Goal: Task Accomplishment & Management: Manage account settings

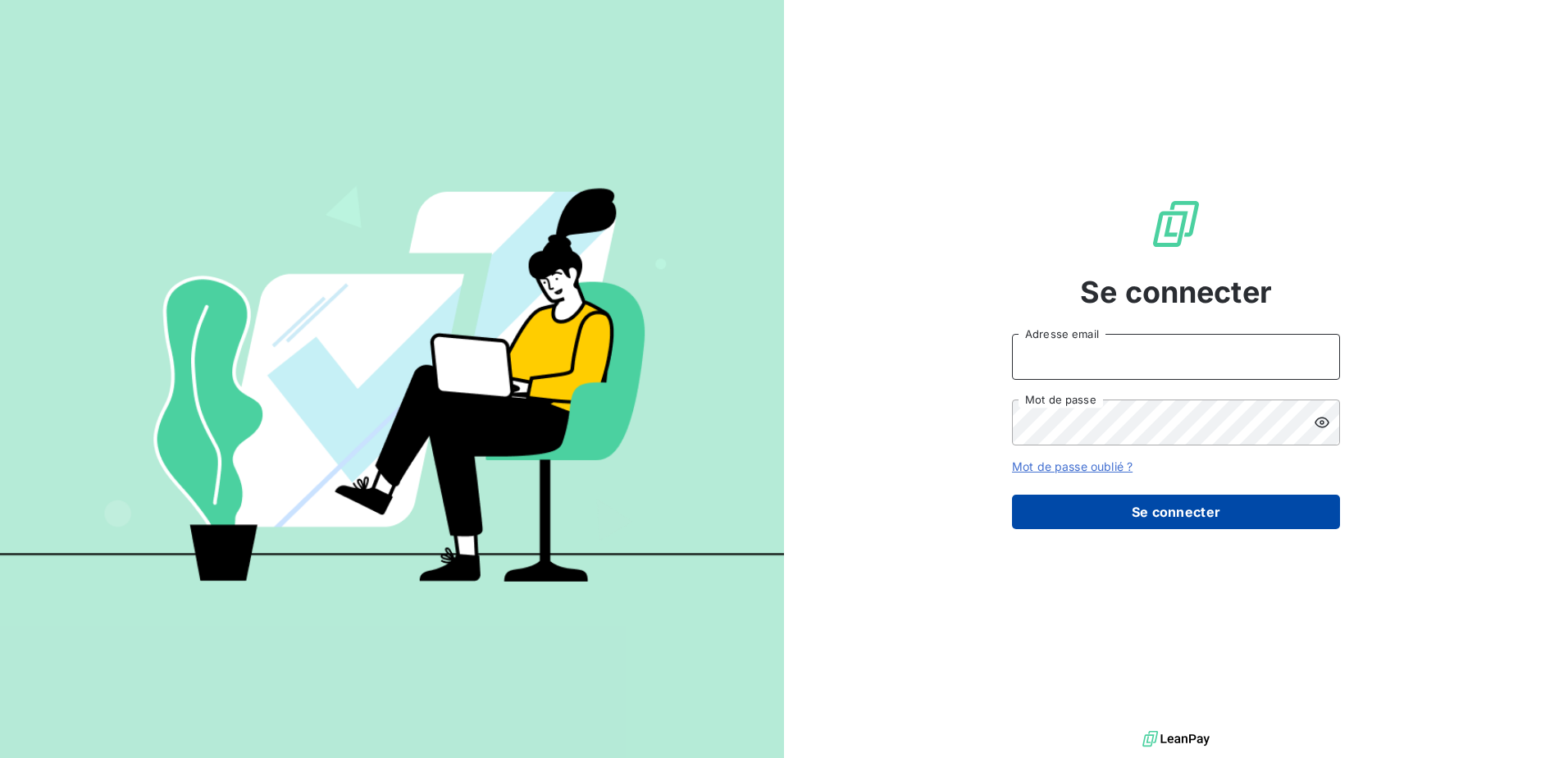
type input "[EMAIL_ADDRESS][DOMAIN_NAME]"
click at [1064, 498] on button "Se connecter" at bounding box center [1176, 512] width 328 height 35
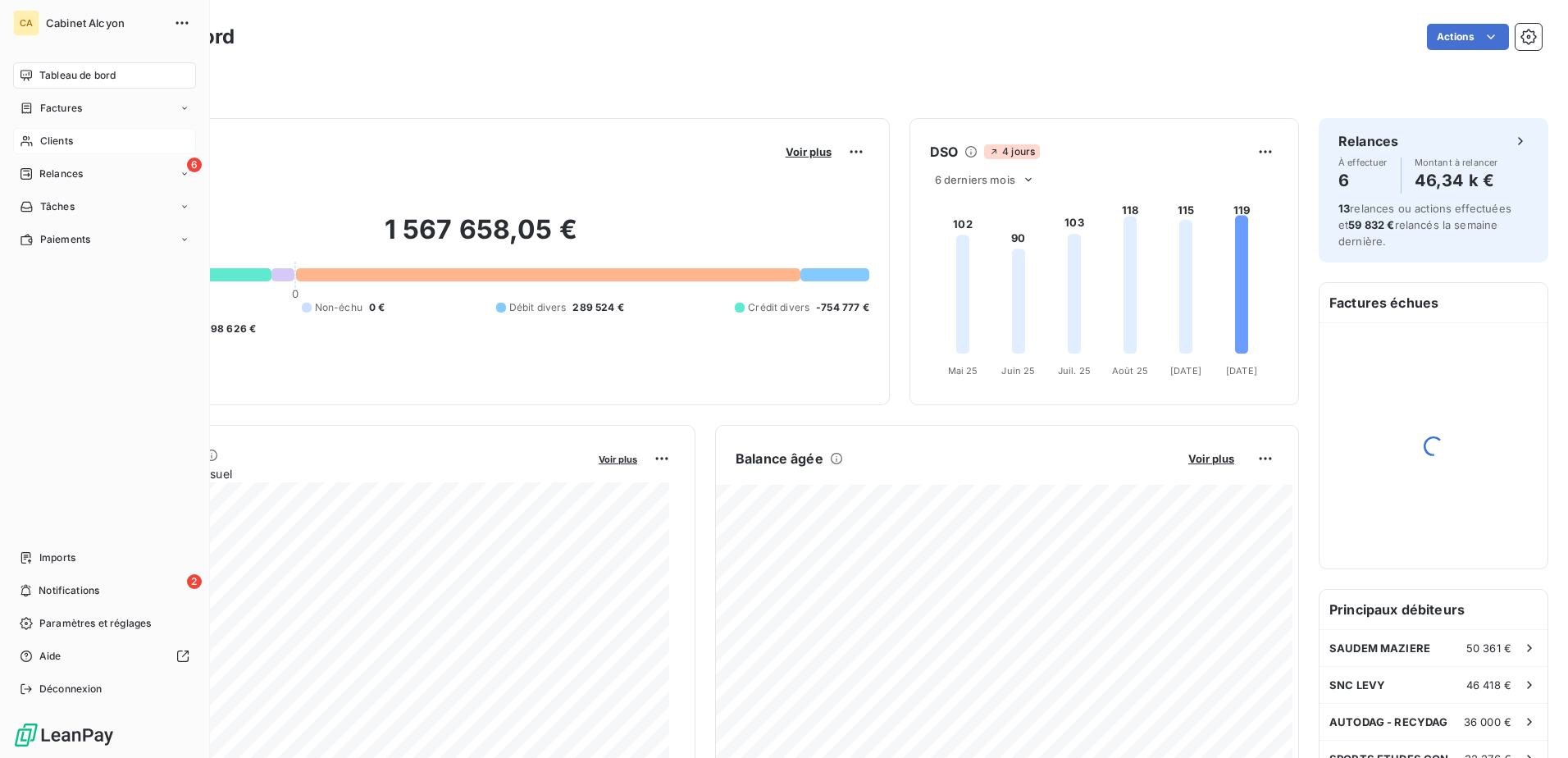
click at [58, 138] on span "Clients" at bounding box center [56, 141] width 33 height 15
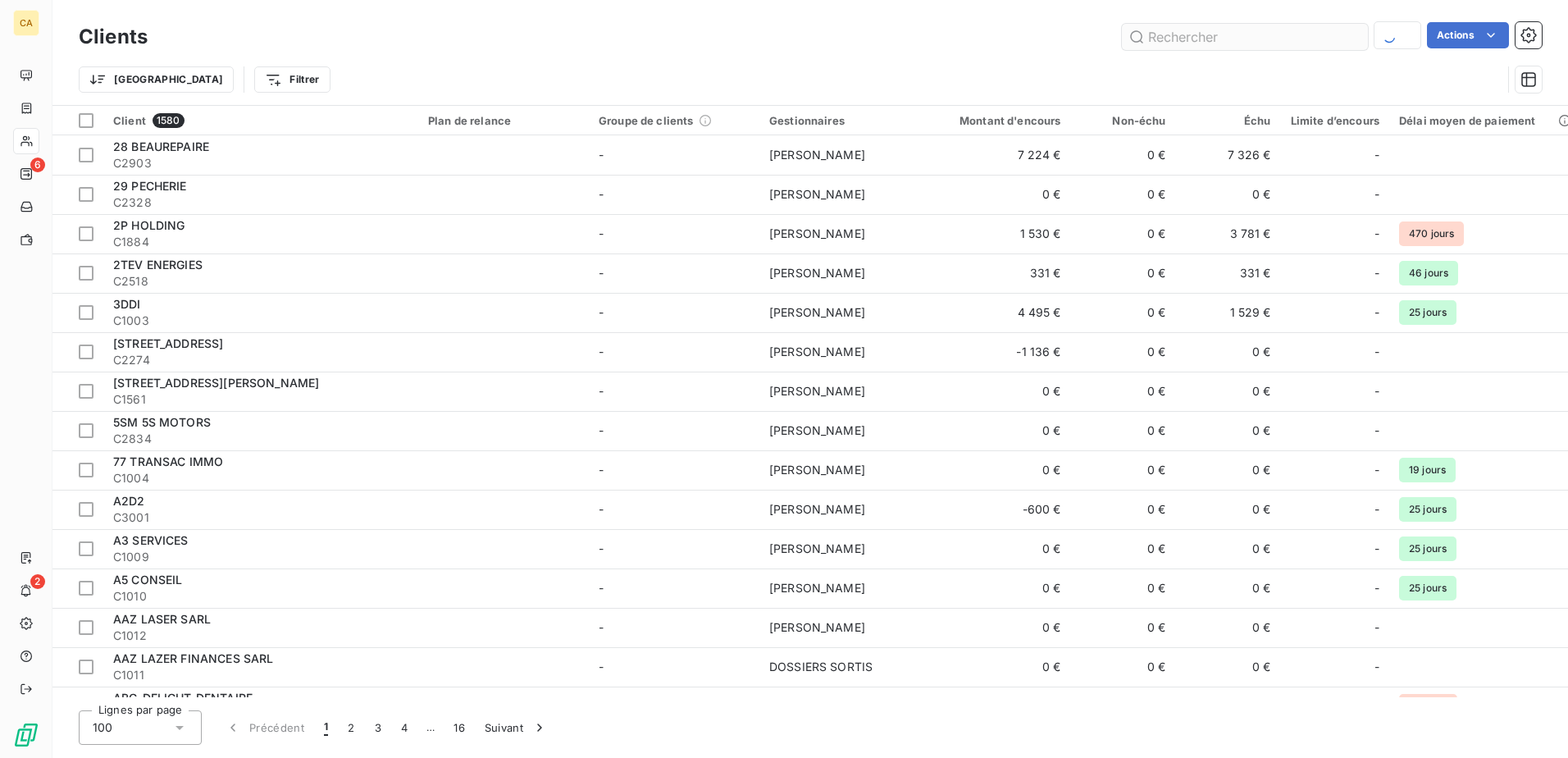
click at [1201, 41] on input "text" at bounding box center [1245, 37] width 246 height 26
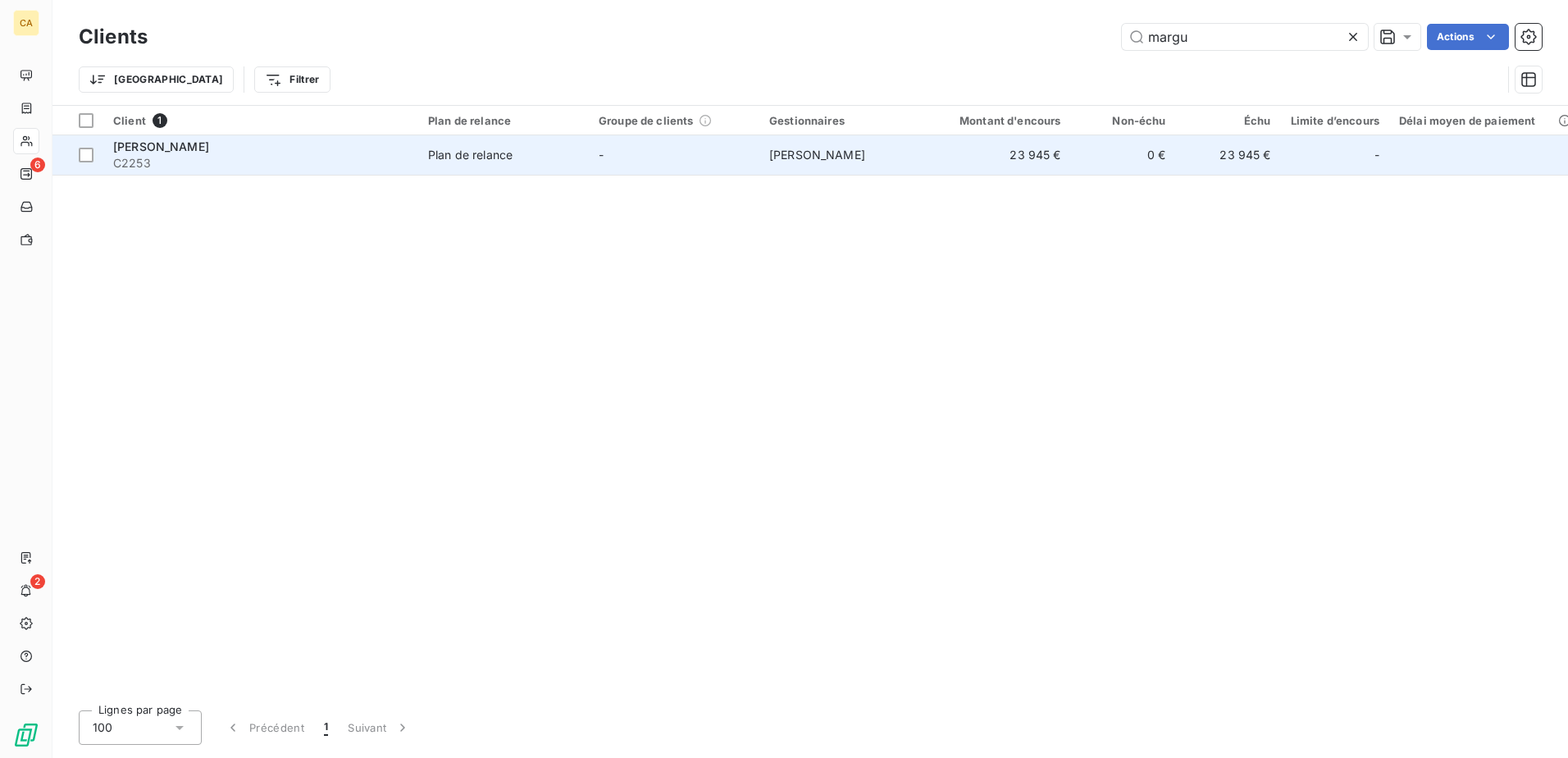
type input "margu"
click at [528, 163] on td "Plan de relance" at bounding box center [503, 155] width 171 height 39
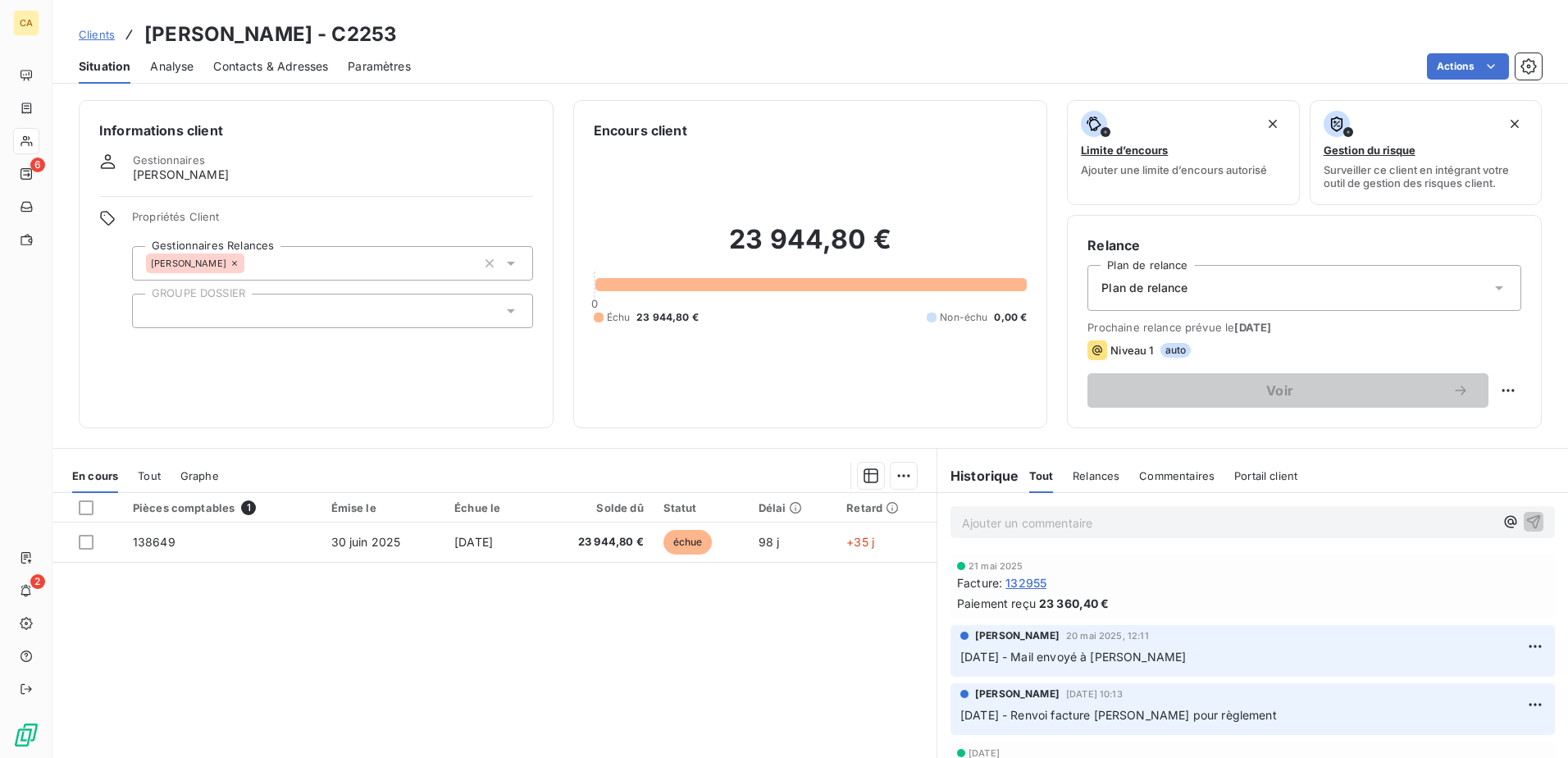
click at [994, 513] on p "Ajouter un commentaire ﻿" at bounding box center [1228, 523] width 532 height 21
